Goal: Task Accomplishment & Management: Use online tool/utility

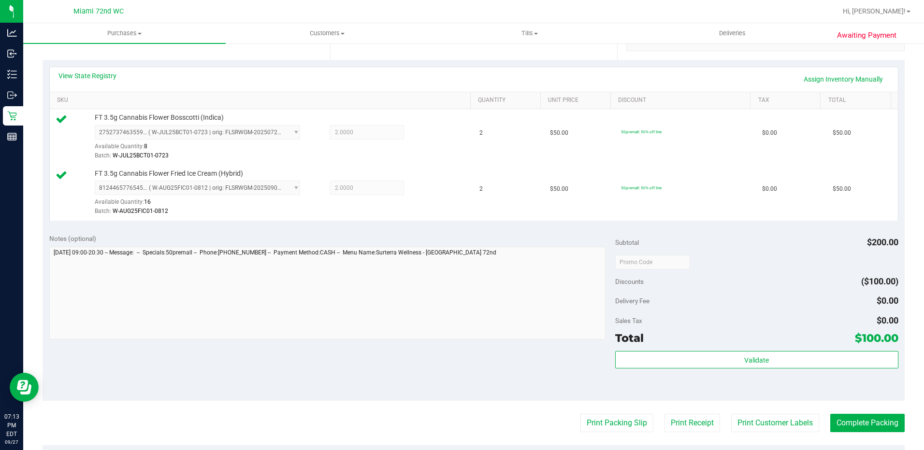
scroll to position [396, 0]
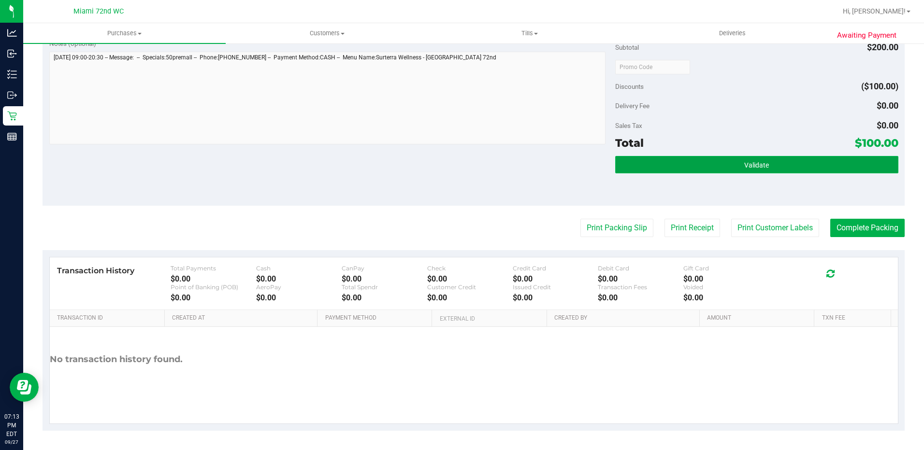
click at [707, 171] on button "Validate" at bounding box center [756, 164] width 283 height 17
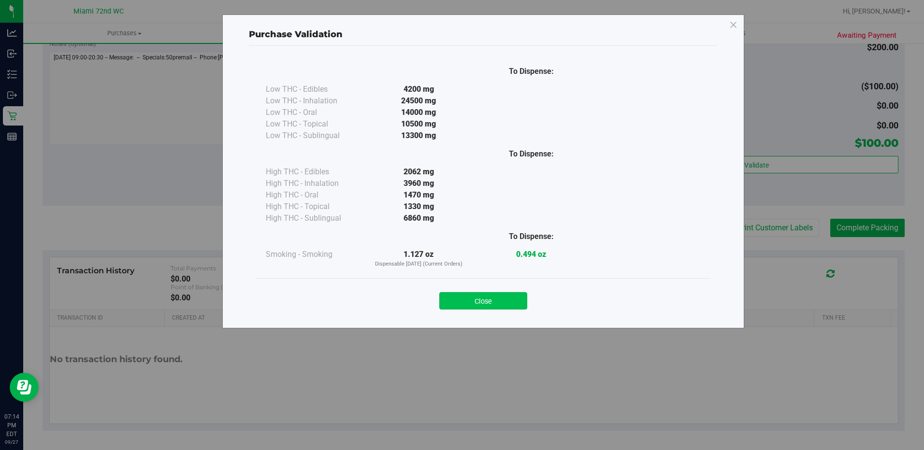
click at [486, 302] on button "Close" at bounding box center [483, 300] width 88 height 17
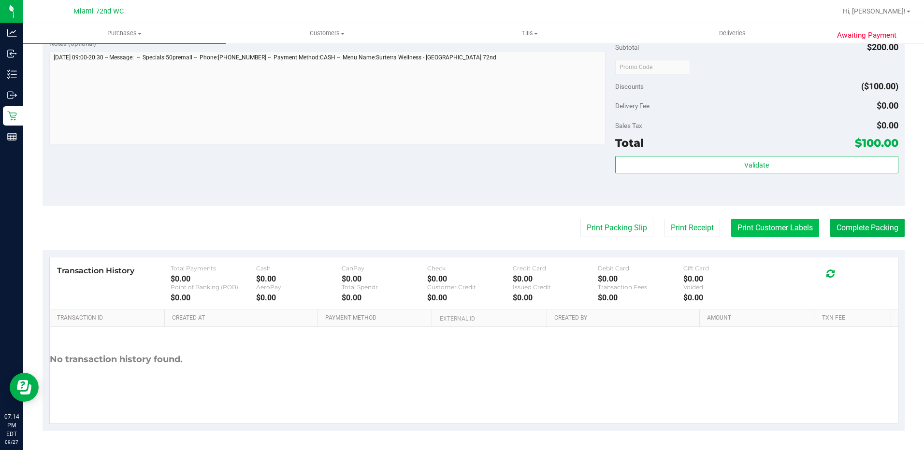
click at [764, 232] on button "Print Customer Labels" at bounding box center [775, 228] width 88 height 18
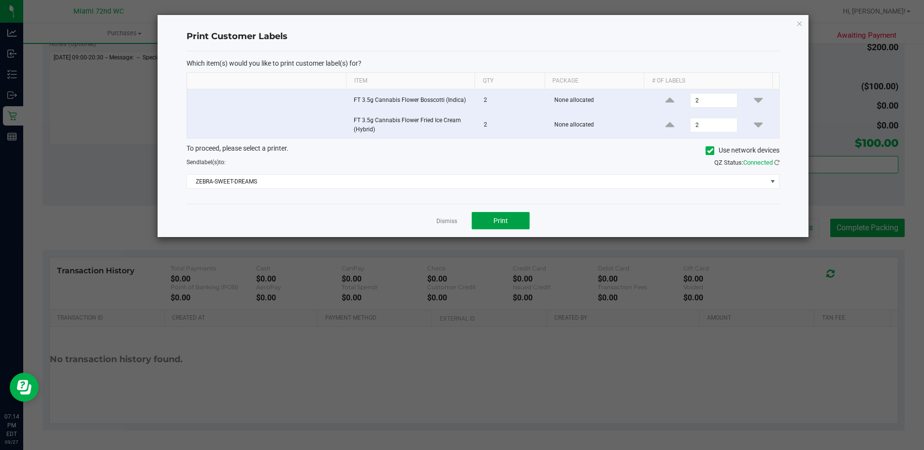
click at [497, 215] on button "Print" at bounding box center [501, 220] width 58 height 17
click at [449, 218] on link "Dismiss" at bounding box center [446, 221] width 21 height 8
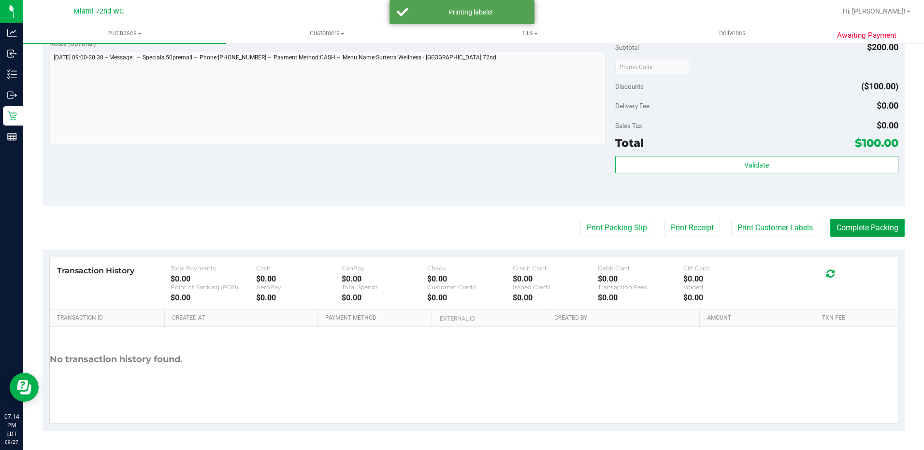
click at [879, 228] on button "Complete Packing" at bounding box center [867, 228] width 74 height 18
